Goal: Task Accomplishment & Management: Manage account settings

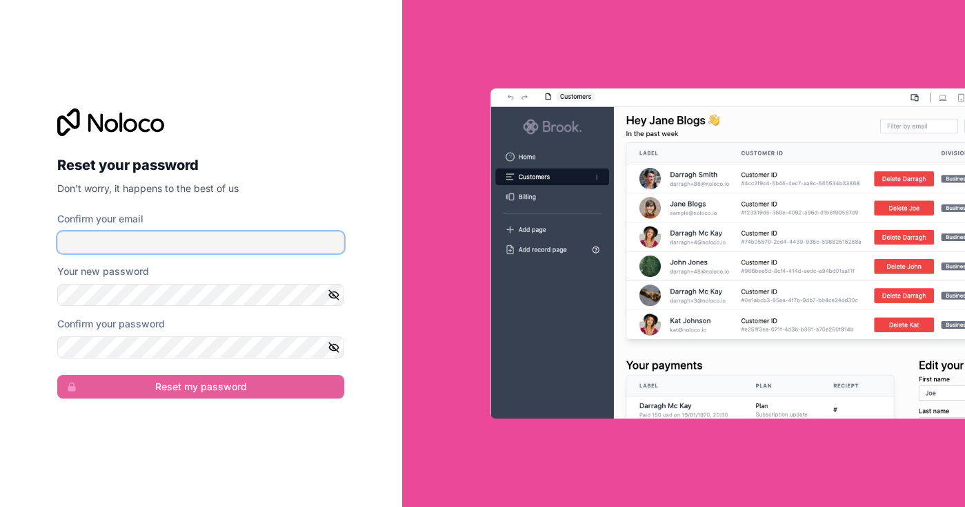
click at [130, 242] on input "Confirm your email" at bounding box center [200, 242] width 287 height 22
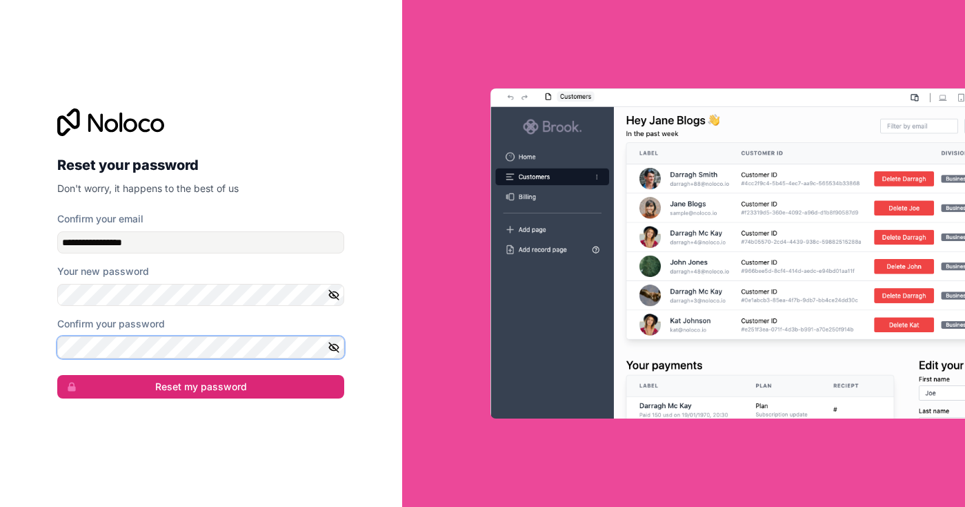
click at [57, 375] on button "Reset my password" at bounding box center [200, 386] width 287 height 23
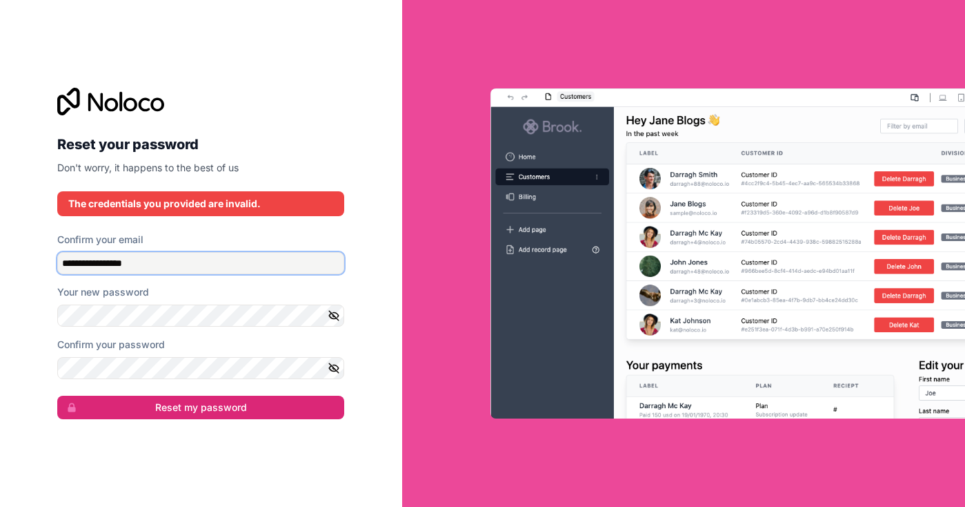
click at [168, 253] on input "**********" at bounding box center [200, 263] width 287 height 22
click at [173, 263] on input "**********" at bounding box center [200, 263] width 287 height 22
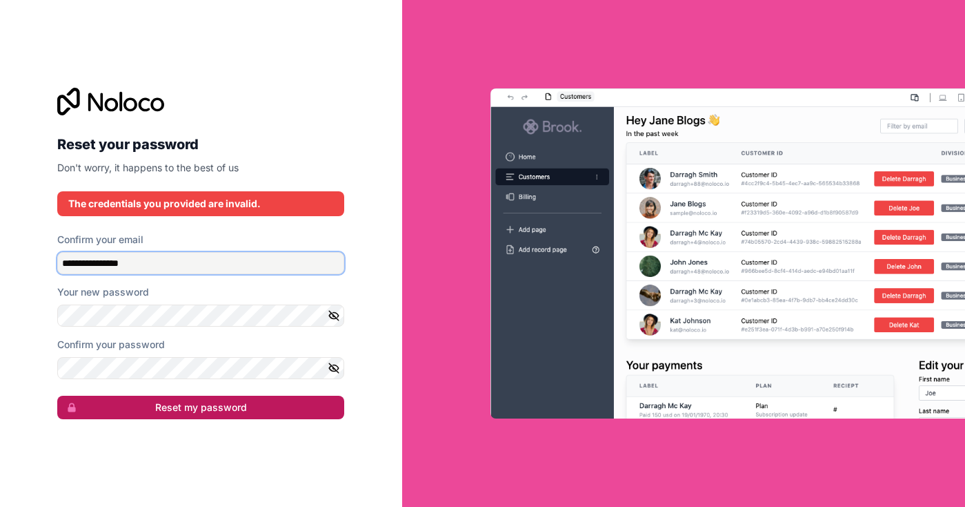
type input "**********"
click at [168, 409] on button "Reset my password" at bounding box center [200, 406] width 287 height 23
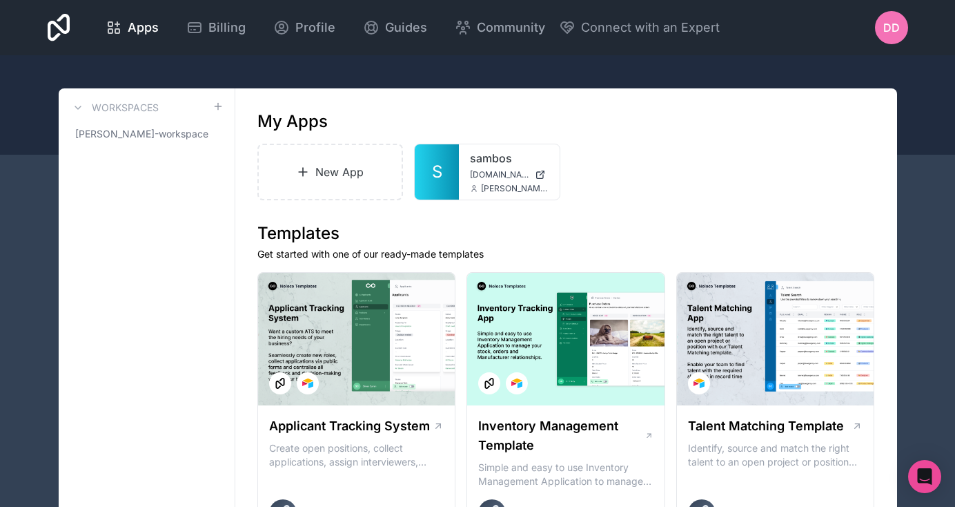
click at [891, 28] on span "DD" at bounding box center [891, 27] width 17 height 17
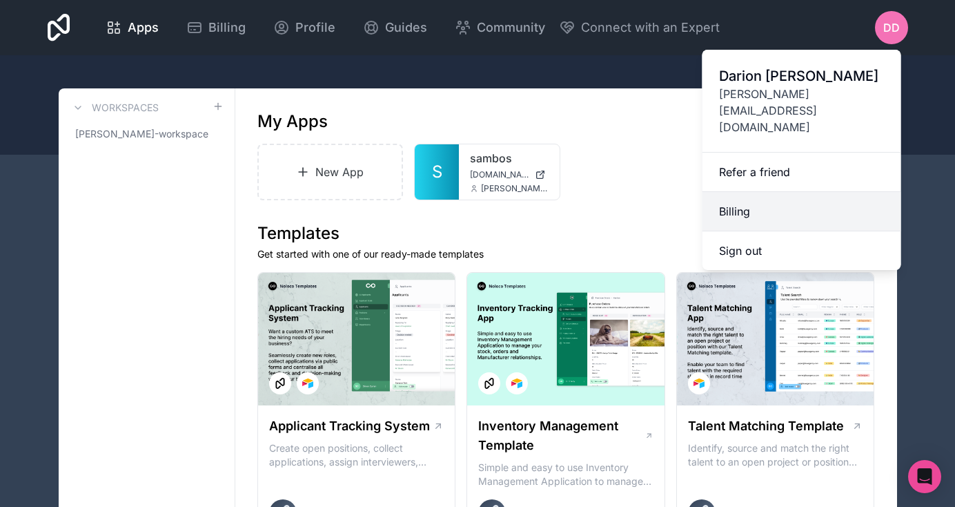
click at [740, 192] on link "Billing" at bounding box center [802, 211] width 199 height 39
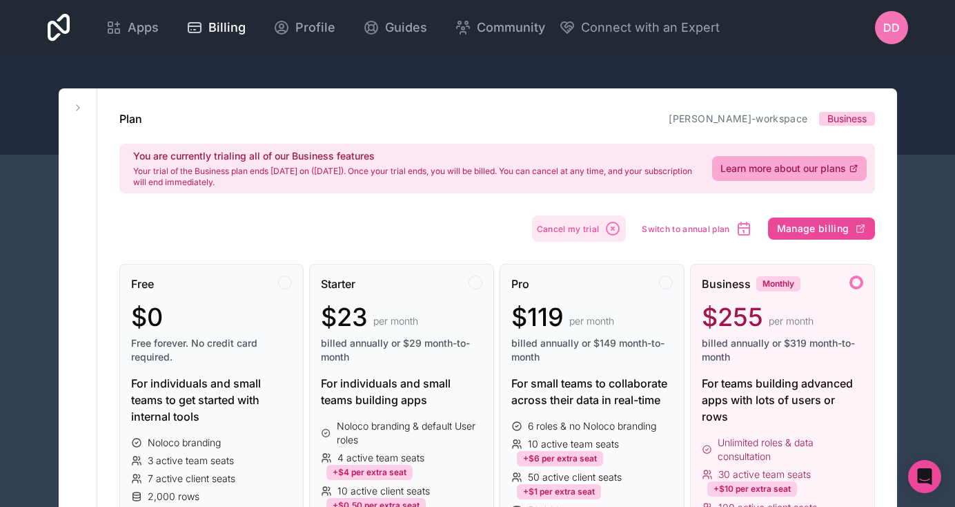
click at [571, 235] on button "Cancel my trial" at bounding box center [579, 228] width 95 height 26
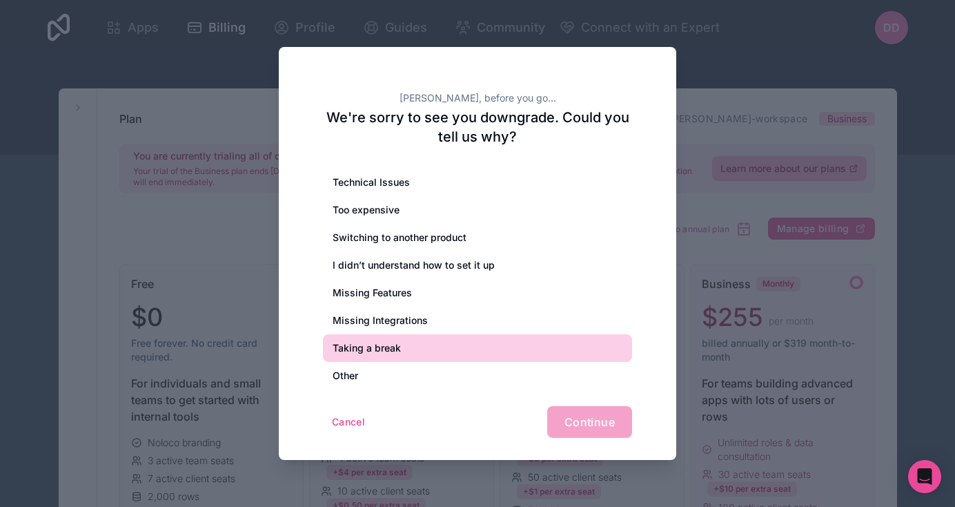
click at [375, 357] on div "Taking a break" at bounding box center [477, 348] width 309 height 28
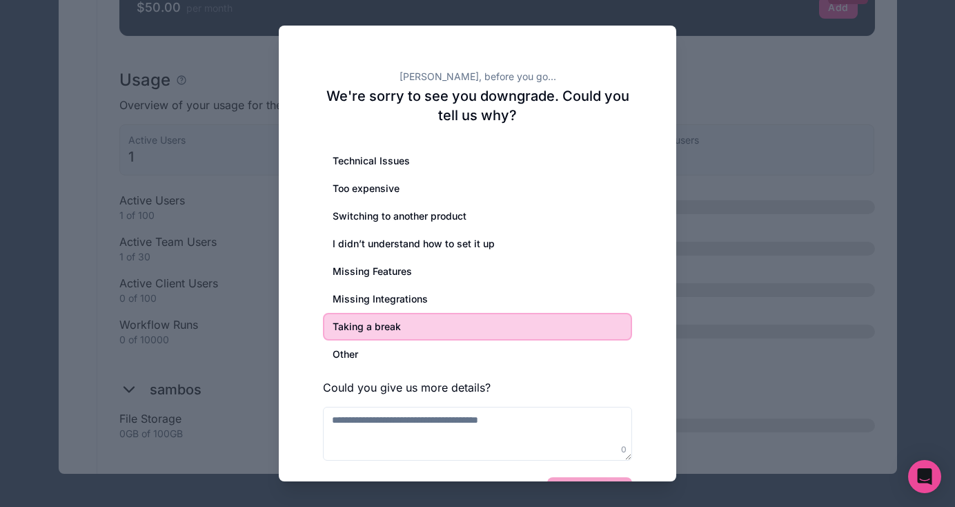
scroll to position [1010, 0]
drag, startPoint x: 645, startPoint y: 367, endPoint x: 640, endPoint y: 249, distance: 118.1
click at [640, 249] on div "[PERSON_NAME], before you go... We're sorry to see you downgrade. Could you tel…" at bounding box center [478, 278] width 398 height 505
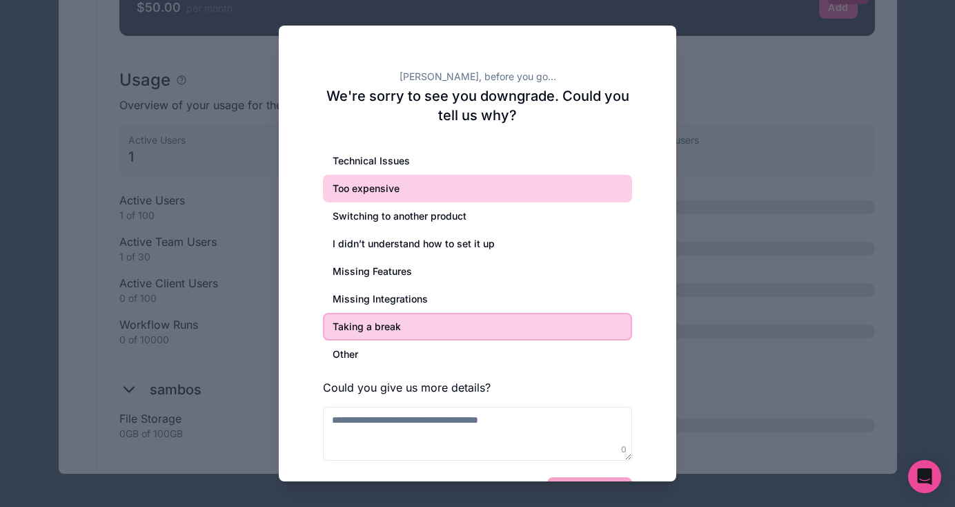
click at [402, 195] on div "Too expensive" at bounding box center [477, 189] width 309 height 28
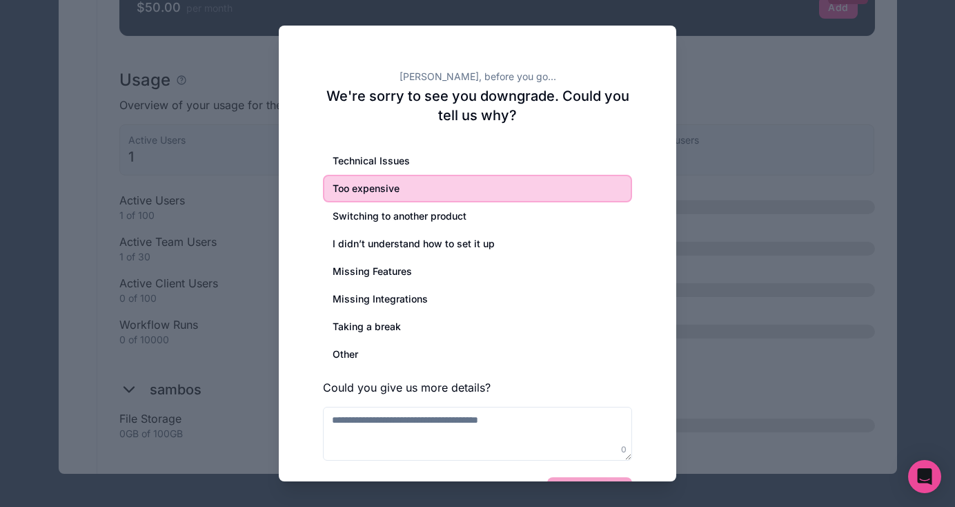
click at [582, 478] on div "Cancel Continue" at bounding box center [477, 493] width 309 height 32
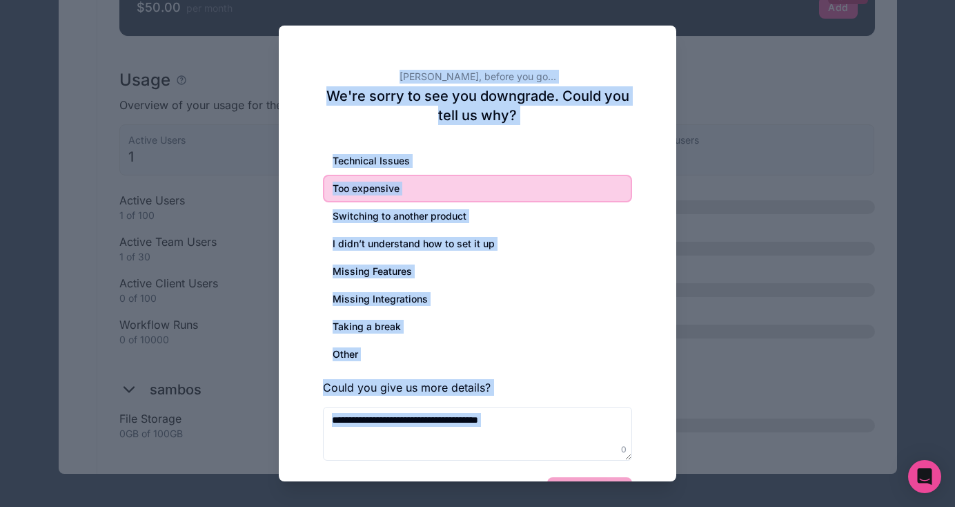
click at [510, 480] on div "[PERSON_NAME], before you go... We're sorry to see you downgrade. Could you tel…" at bounding box center [477, 253] width 955 height 507
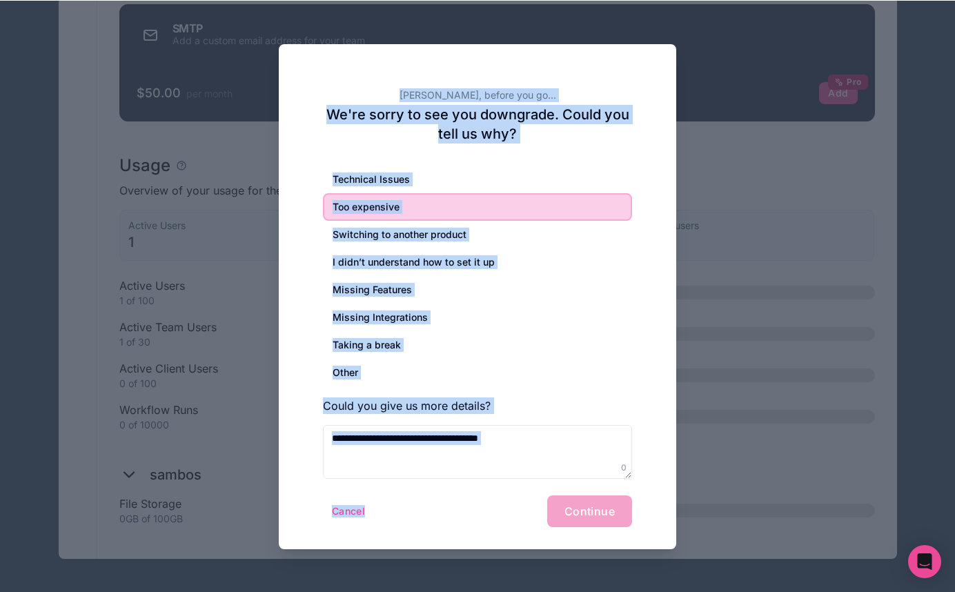
scroll to position [925, 0]
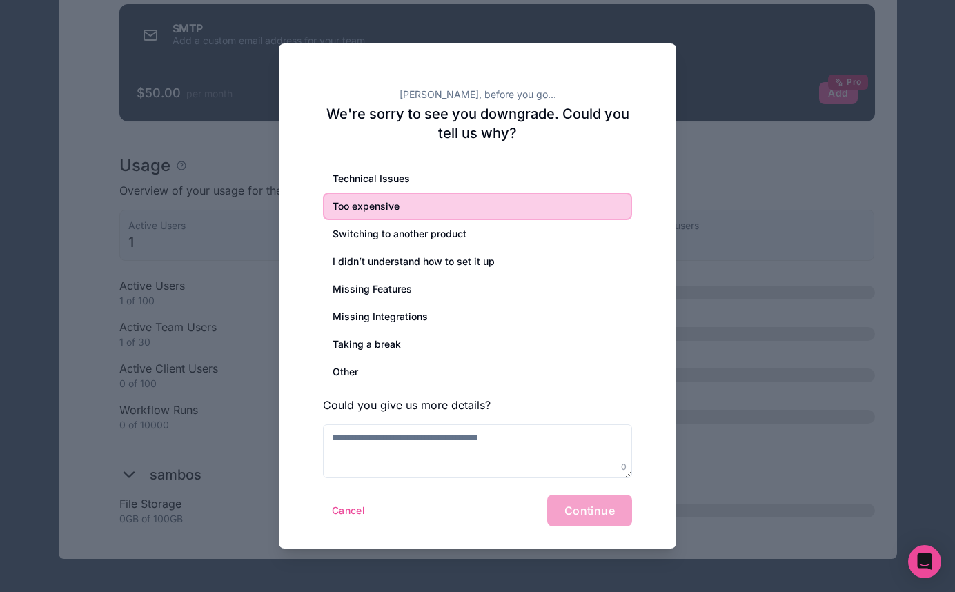
click at [591, 506] on div "Cancel Continue" at bounding box center [477, 511] width 309 height 32
click at [586, 506] on div "Cancel Continue" at bounding box center [477, 511] width 309 height 32
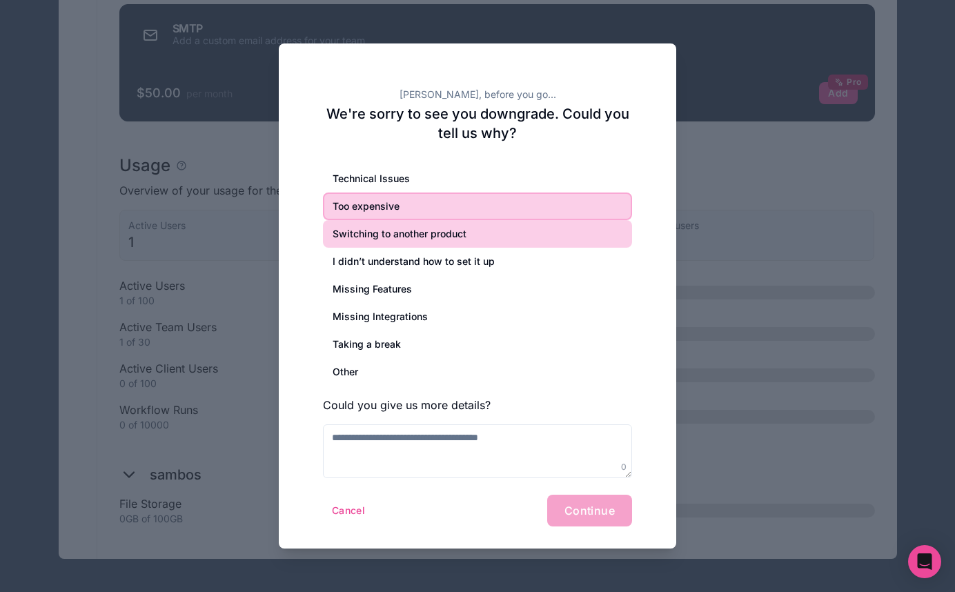
click at [440, 228] on div "Switching to another product" at bounding box center [477, 234] width 309 height 28
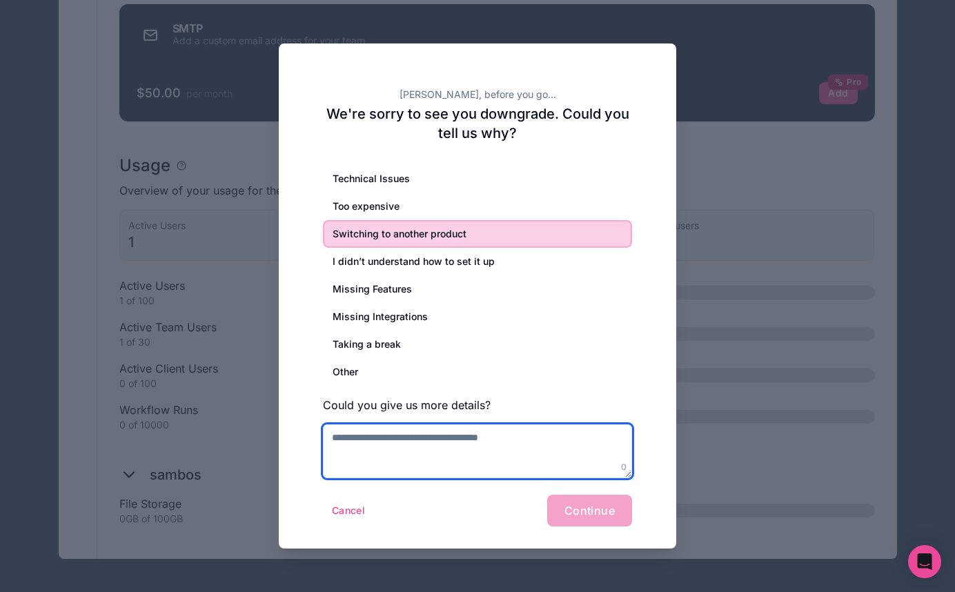
click at [371, 449] on textarea at bounding box center [477, 451] width 309 height 54
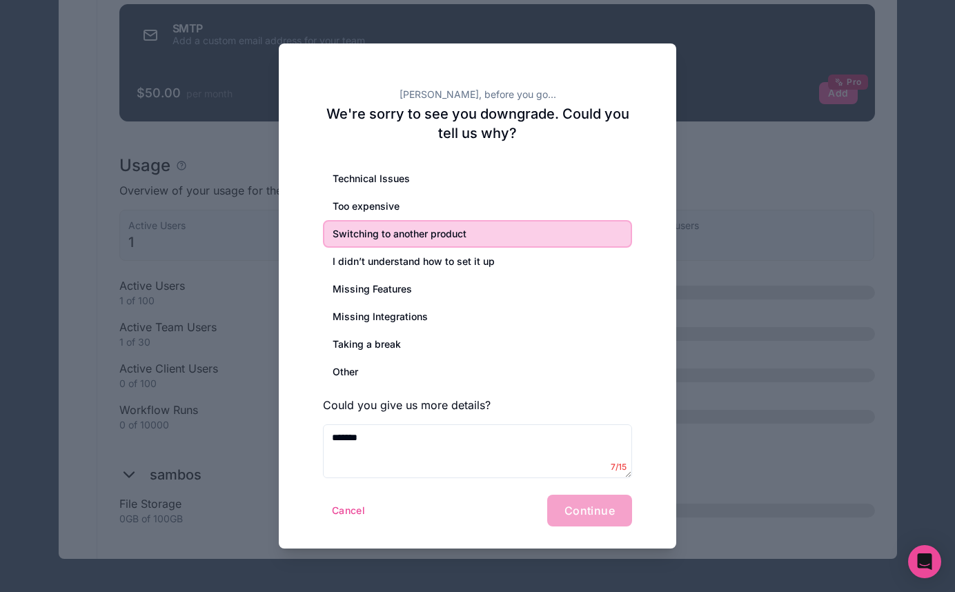
click at [579, 506] on div "Cancel Continue" at bounding box center [477, 511] width 309 height 32
click at [499, 419] on div "Technical Issues Too expensive Switching to another product I didn’t understand…" at bounding box center [477, 321] width 309 height 313
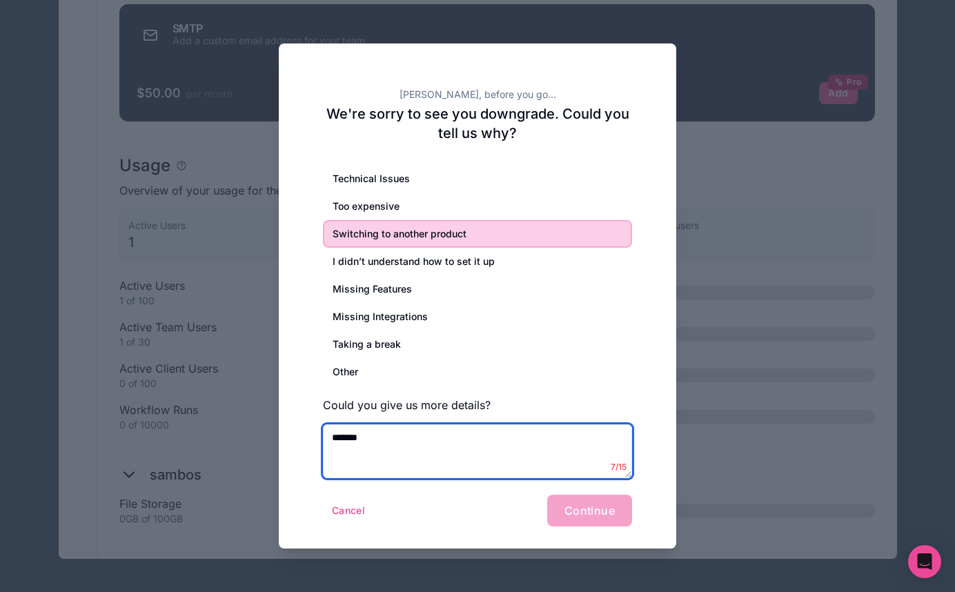
click at [484, 439] on textarea "*******" at bounding box center [477, 451] width 309 height 54
type textarea "**********"
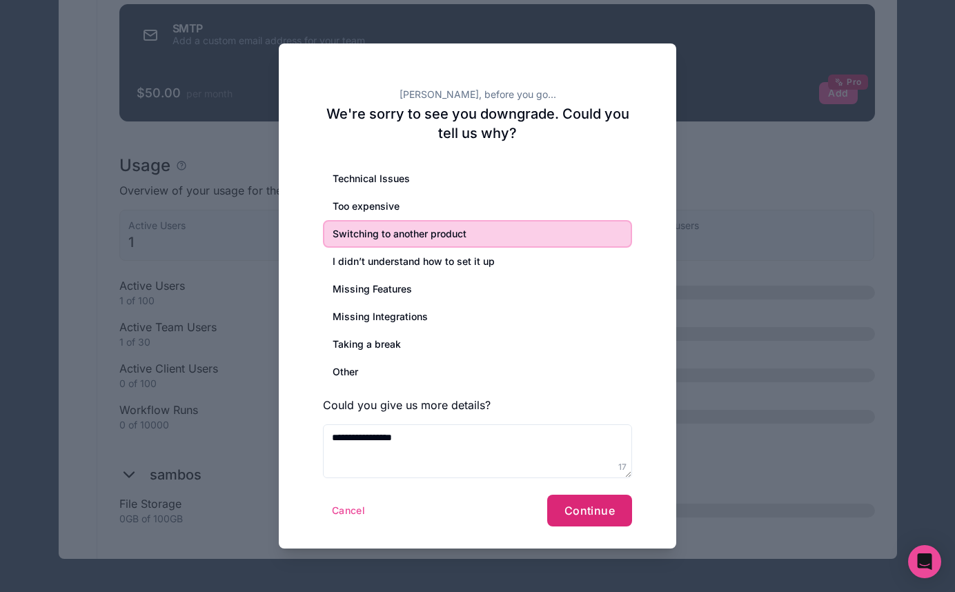
click at [575, 506] on span "Continue" at bounding box center [590, 511] width 50 height 14
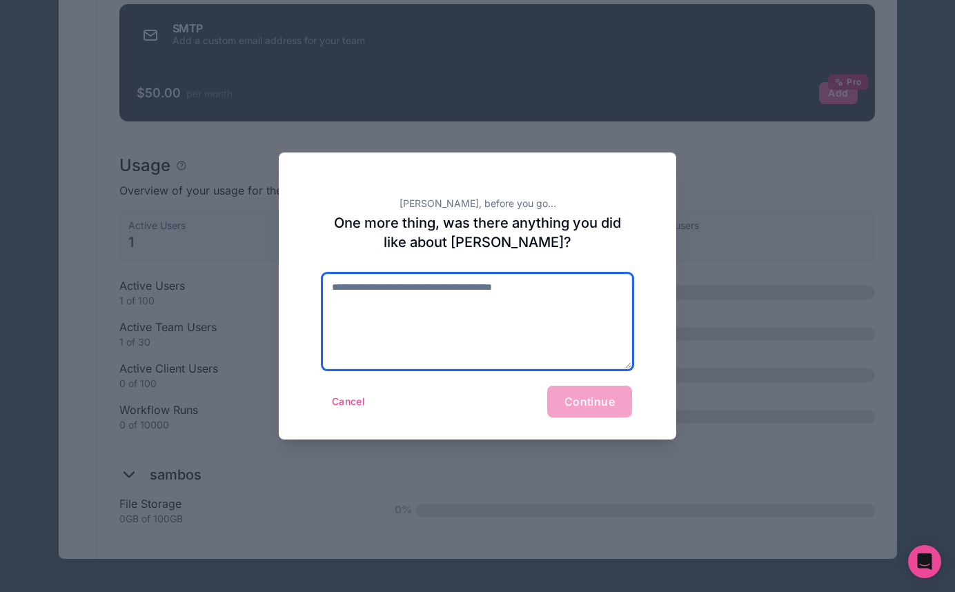
click at [501, 299] on textarea at bounding box center [477, 321] width 309 height 95
type textarea "*********"
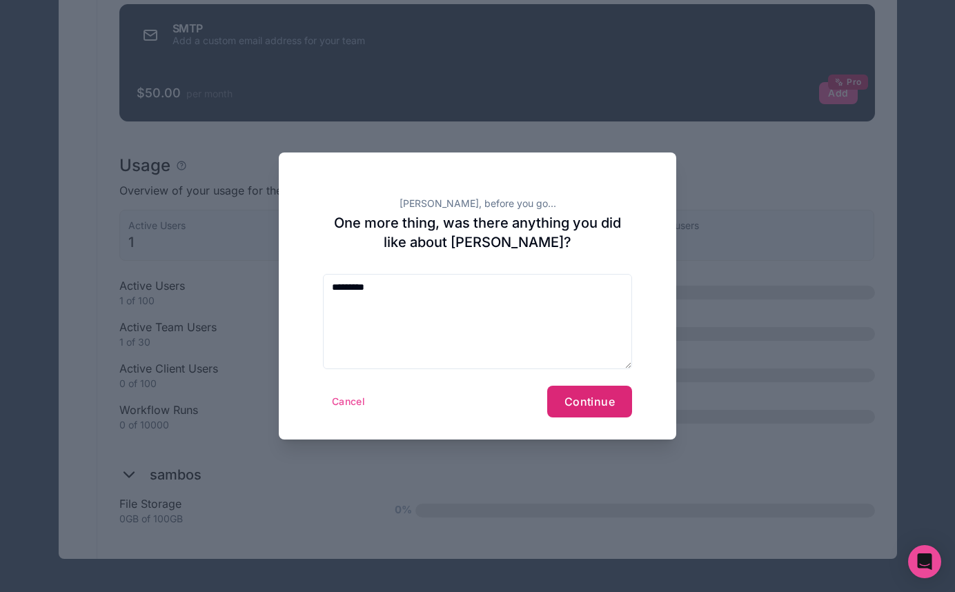
click at [605, 393] on button "Continue" at bounding box center [589, 402] width 85 height 32
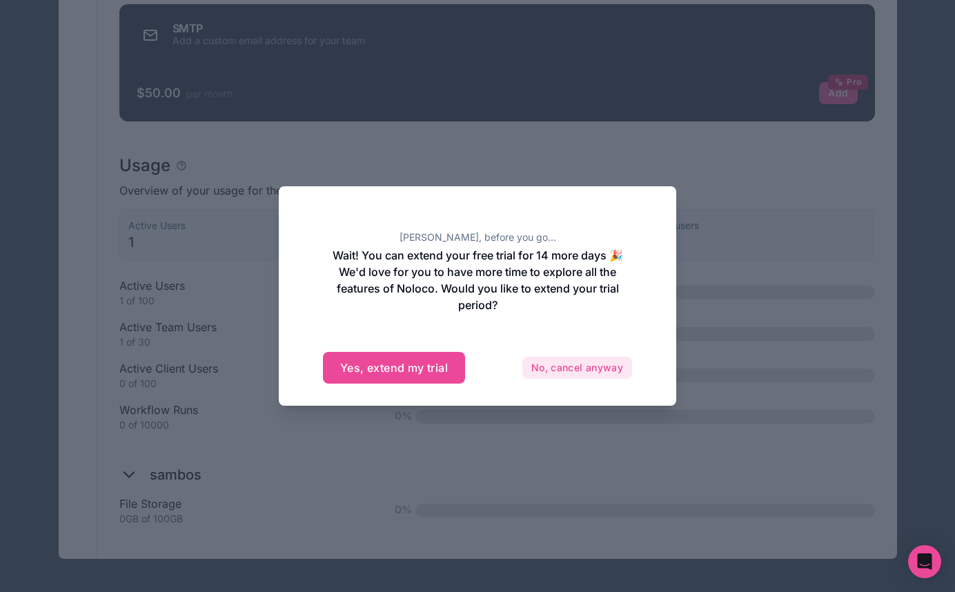
click at [573, 377] on button "No, cancel anyway" at bounding box center [577, 368] width 110 height 22
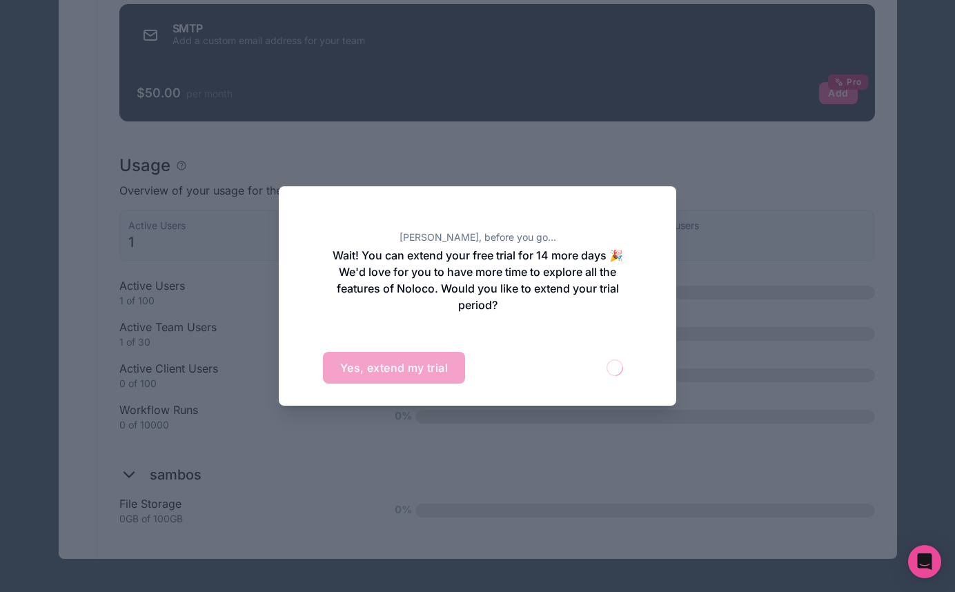
scroll to position [914, 0]
